Goal: Navigation & Orientation: Find specific page/section

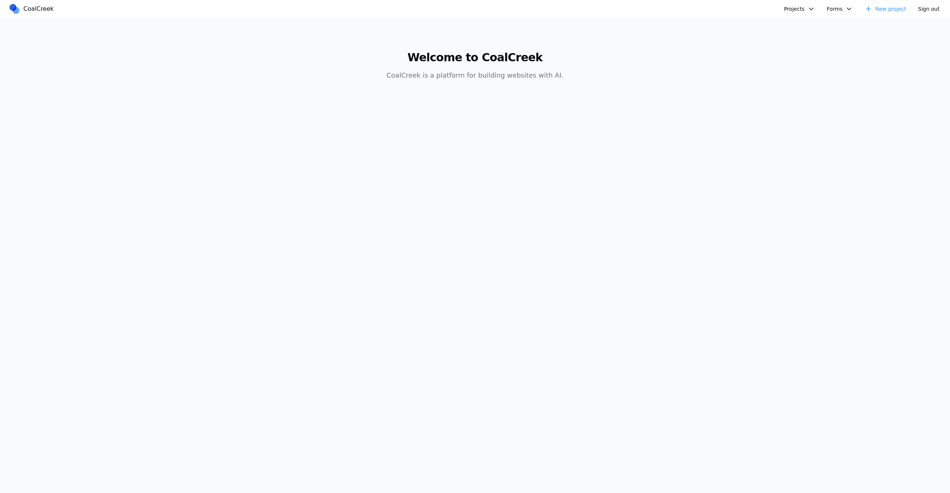
click at [801, 11] on button "Projects" at bounding box center [800, 9] width 40 height 12
click at [812, 155] on link "mexican food site" at bounding box center [819, 152] width 69 height 13
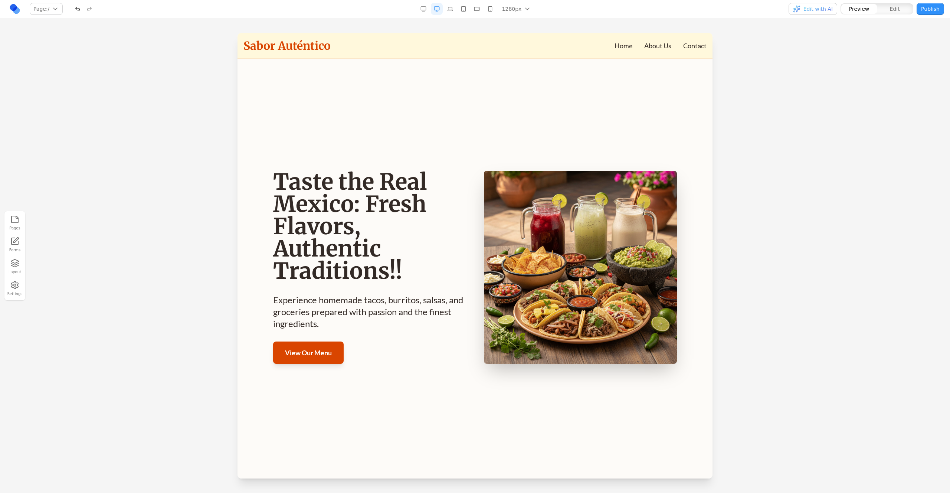
click at [585, 226] on img at bounding box center [580, 267] width 193 height 193
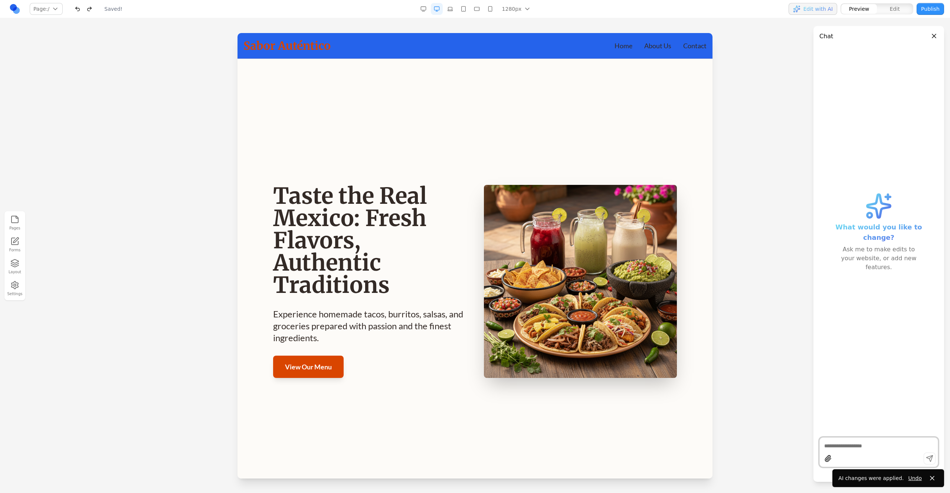
click at [547, 366] on img at bounding box center [580, 281] width 193 height 193
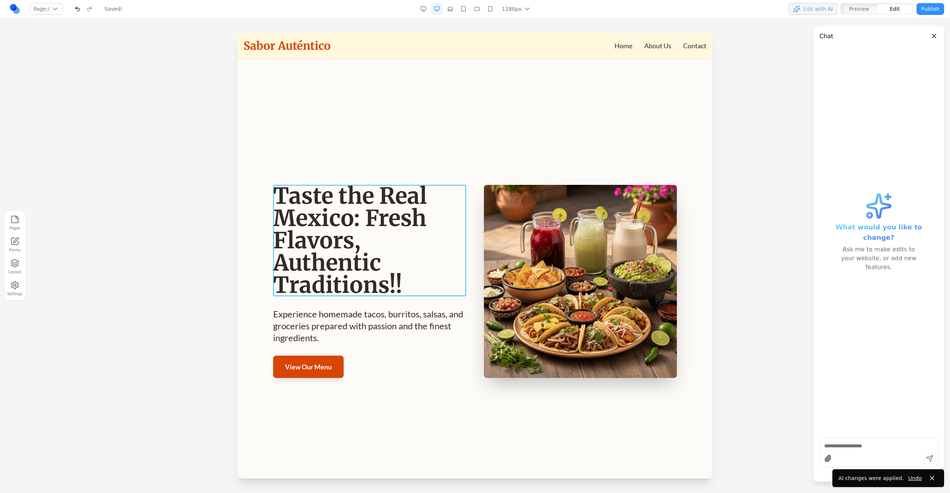
click at [408, 291] on h1 "Taste the Real Mexico: Fresh Flavors, Authentic Traditions!!" at bounding box center [369, 240] width 193 height 111
click at [935, 35] on button "Close panel" at bounding box center [934, 36] width 8 height 8
